Goal: Task Accomplishment & Management: Use online tool/utility

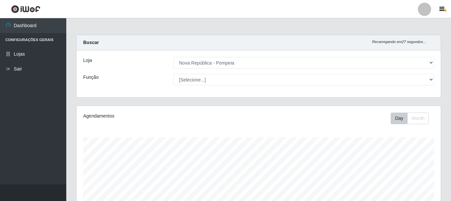
select select "64"
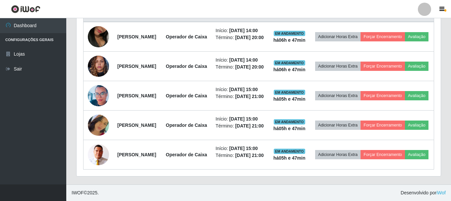
scroll to position [229, 0]
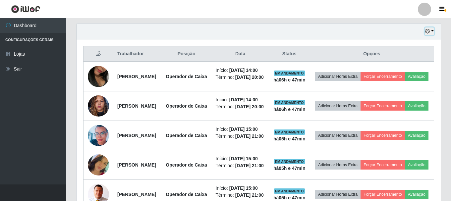
click at [434, 32] on button "button" at bounding box center [429, 32] width 9 height 8
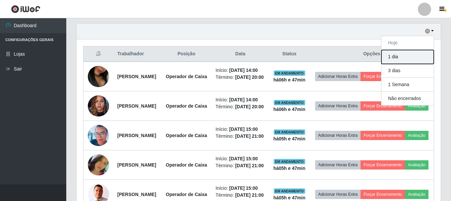
click at [415, 59] on button "1 dia" at bounding box center [408, 57] width 52 height 14
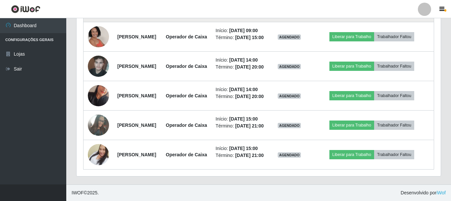
scroll to position [494, 0]
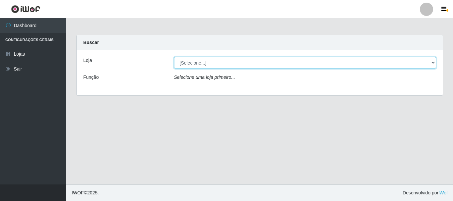
drag, startPoint x: 0, startPoint y: 0, endPoint x: 209, endPoint y: 64, distance: 218.2
click at [209, 64] on select "[Selecione...] Nova República - Pajuçara Nova República - Pompeia" at bounding box center [305, 63] width 262 height 12
select select "64"
click at [174, 57] on select "[Selecione...] Nova República - Pajuçara Nova República - Pompeia" at bounding box center [305, 63] width 262 height 12
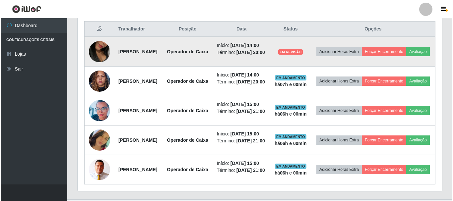
scroll to position [265, 0]
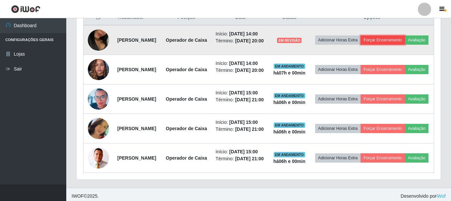
click at [405, 41] on button "Forçar Encerramento" at bounding box center [383, 39] width 44 height 9
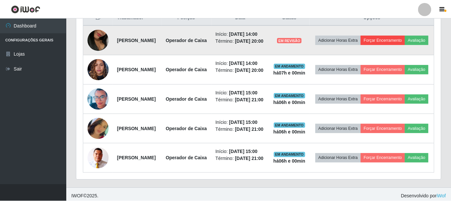
scroll to position [138, 361]
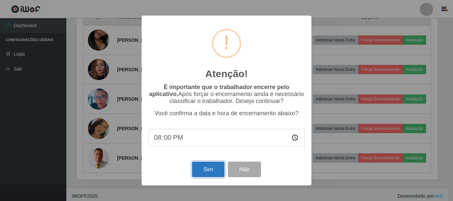
click at [208, 167] on button "Sim" at bounding box center [208, 170] width 32 height 16
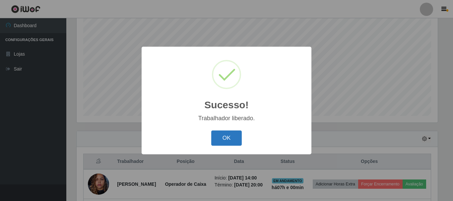
click at [221, 136] on button "OK" at bounding box center [226, 139] width 31 height 16
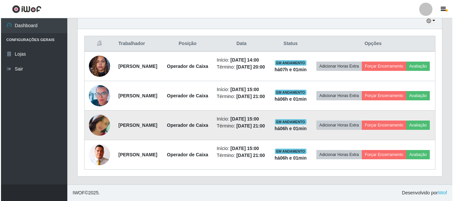
scroll to position [287, 0]
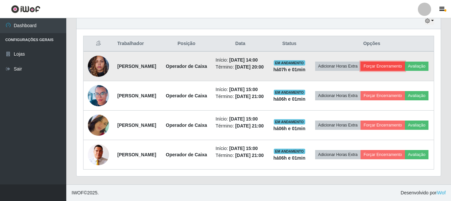
click at [405, 62] on button "Forçar Encerramento" at bounding box center [383, 66] width 44 height 9
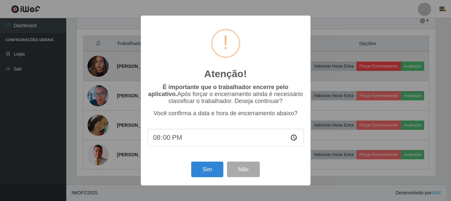
scroll to position [138, 361]
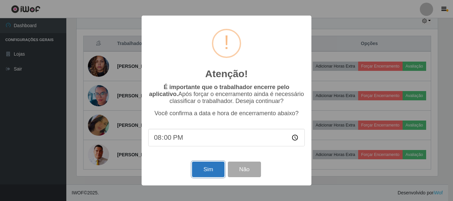
click at [202, 167] on button "Sim" at bounding box center [208, 170] width 32 height 16
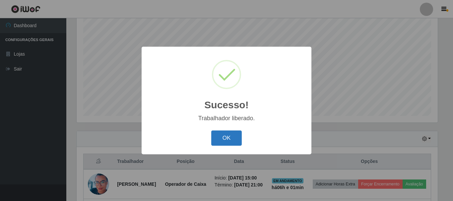
click at [218, 138] on button "OK" at bounding box center [226, 139] width 31 height 16
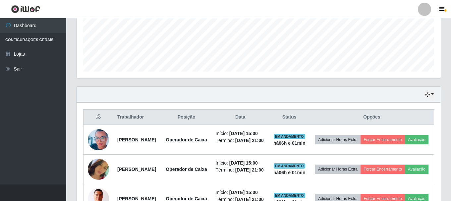
scroll to position [245, 0]
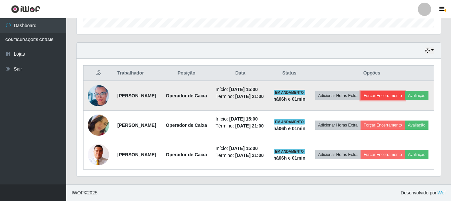
click at [405, 91] on button "Forçar Encerramento" at bounding box center [383, 95] width 44 height 9
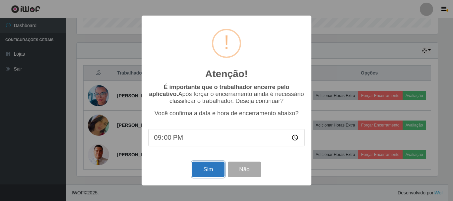
click at [213, 170] on button "Sim" at bounding box center [208, 170] width 32 height 16
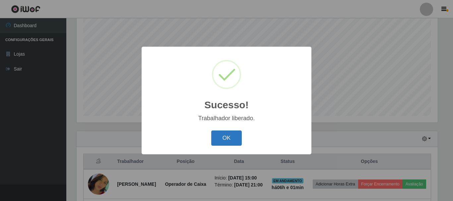
click at [227, 136] on button "OK" at bounding box center [226, 139] width 31 height 16
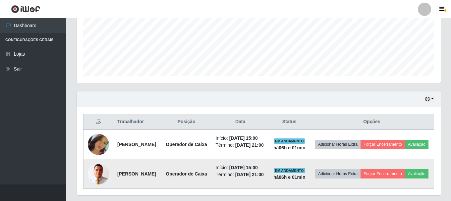
scroll to position [204, 0]
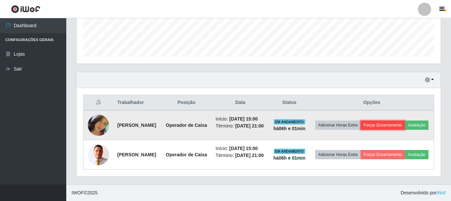
click at [404, 121] on button "Forçar Encerramento" at bounding box center [383, 125] width 44 height 9
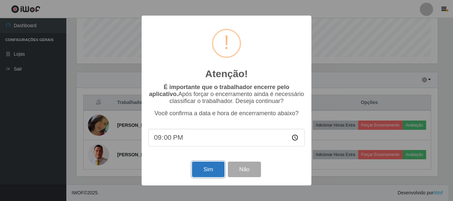
click at [199, 171] on button "Sim" at bounding box center [208, 170] width 32 height 16
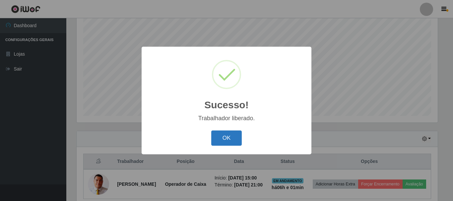
click at [232, 140] on button "OK" at bounding box center [226, 139] width 31 height 16
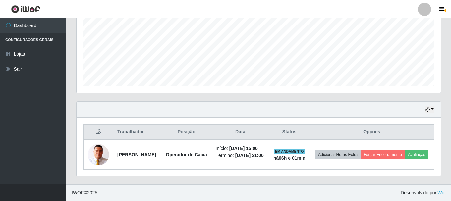
scroll to position [0, 0]
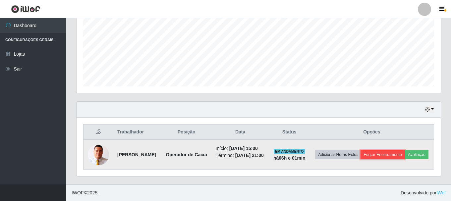
click at [405, 150] on button "Forçar Encerramento" at bounding box center [383, 154] width 44 height 9
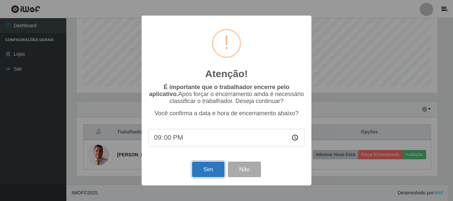
click at [212, 169] on button "Sim" at bounding box center [208, 170] width 32 height 16
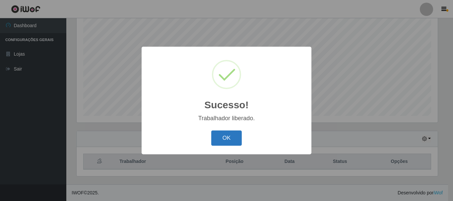
click at [227, 140] on button "OK" at bounding box center [226, 139] width 31 height 16
